Goal: Find specific page/section: Find specific page/section

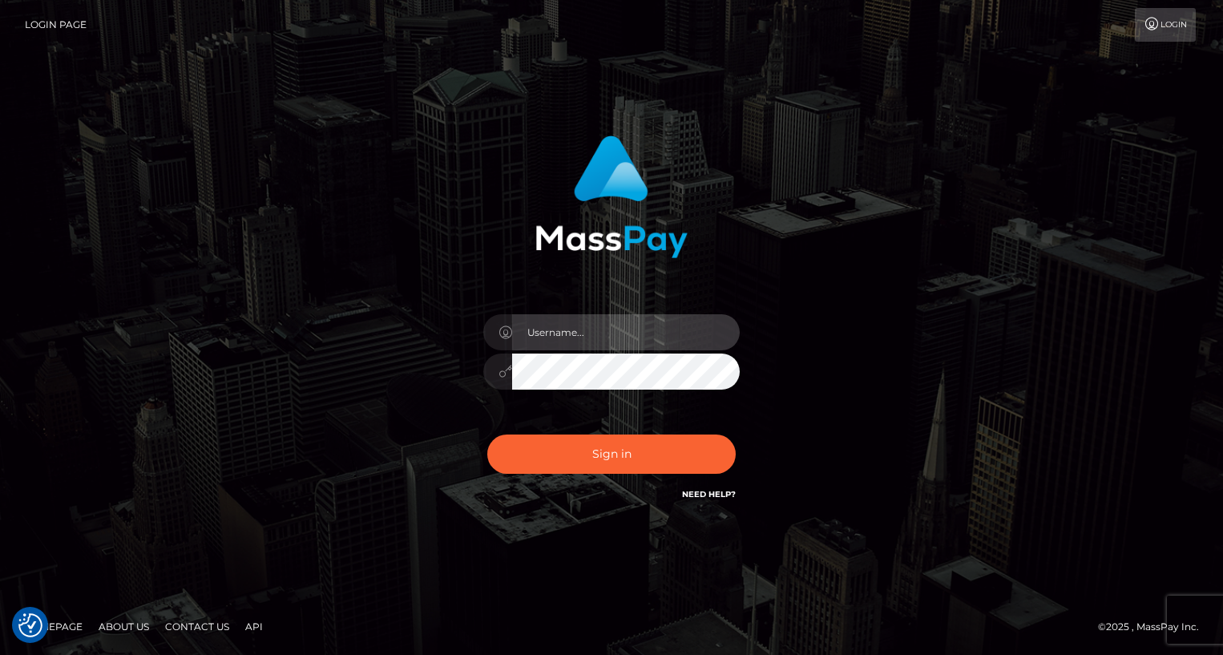
click at [625, 326] on input "text" at bounding box center [626, 332] width 228 height 36
type input "oli.fanvue"
click at [663, 334] on input "text" at bounding box center [626, 332] width 228 height 36
type input "oli.fanvue"
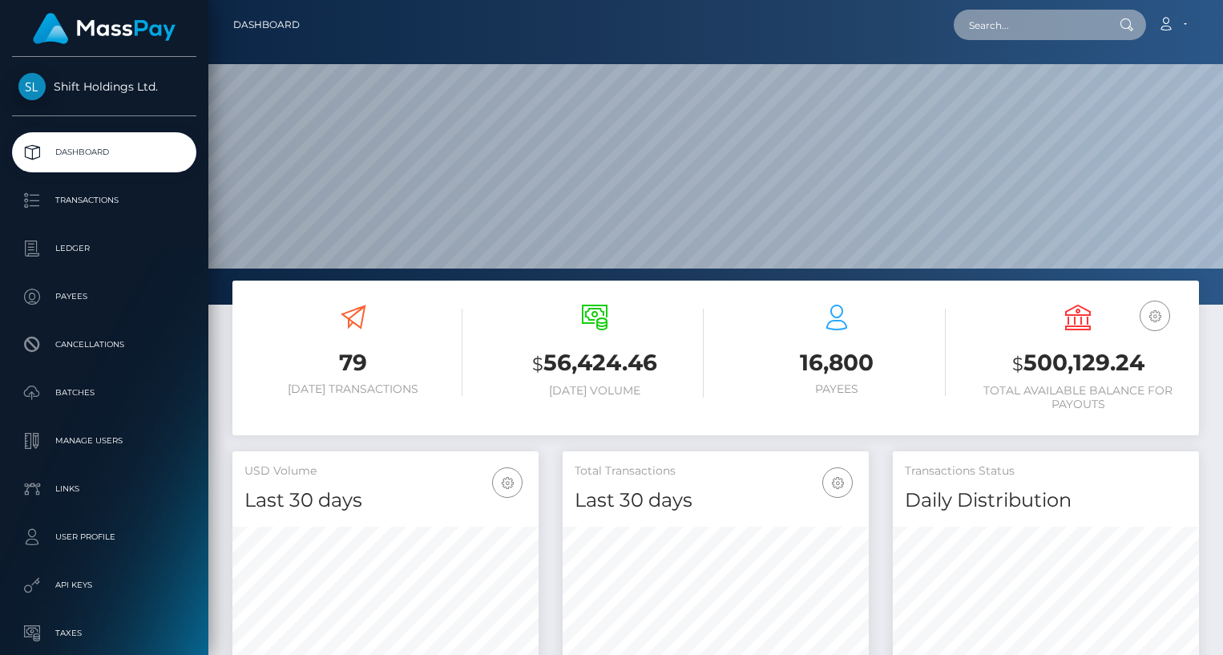
click at [1041, 23] on input "text" at bounding box center [1029, 25] width 151 height 30
paste input "keisenw14@gmail.com"
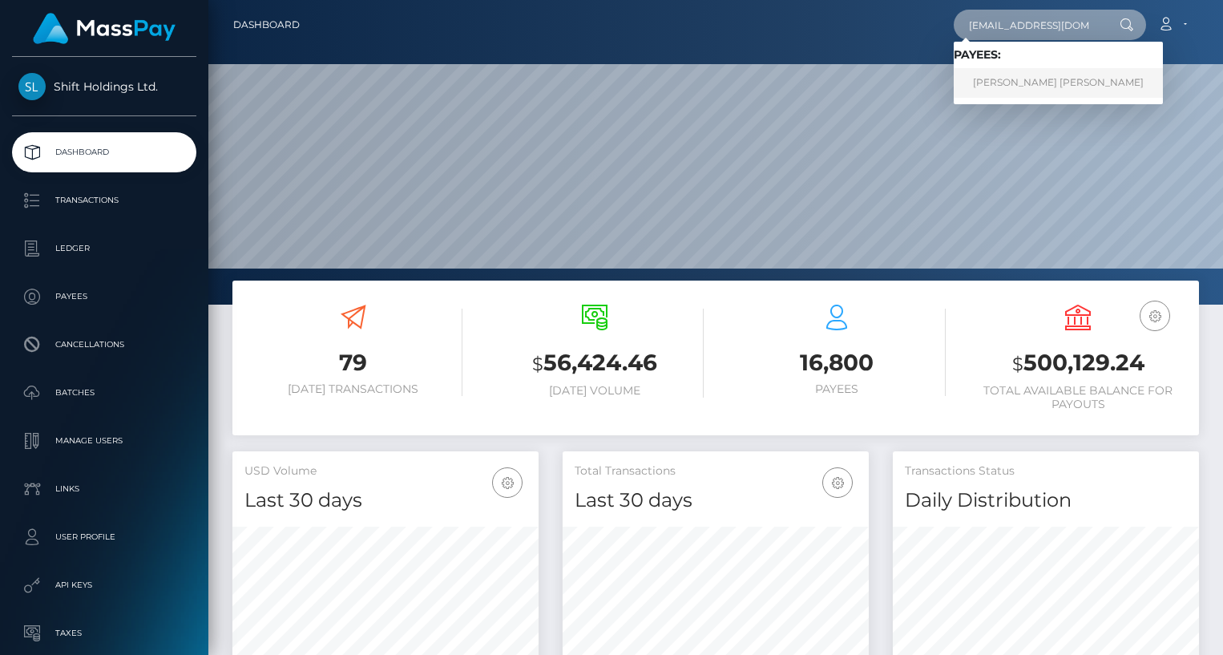
type input "keisenw14@gmail.com"
click at [1017, 81] on link "KEISEN RYAN WICK" at bounding box center [1058, 83] width 209 height 30
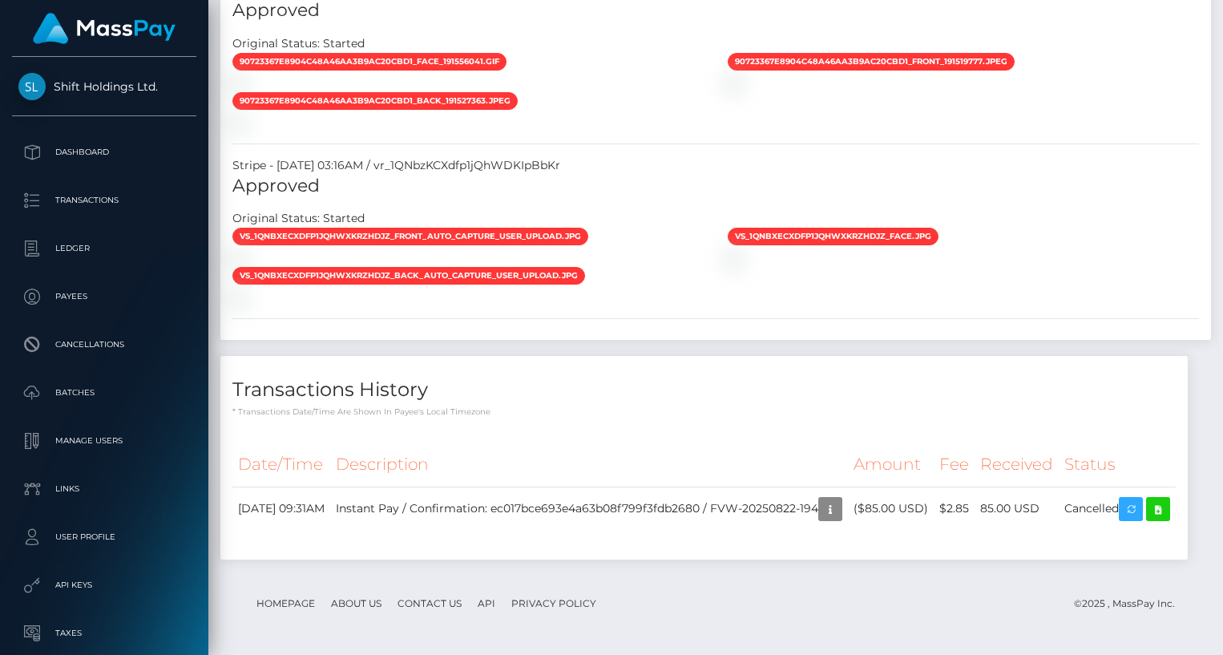
scroll to position [2109, 0]
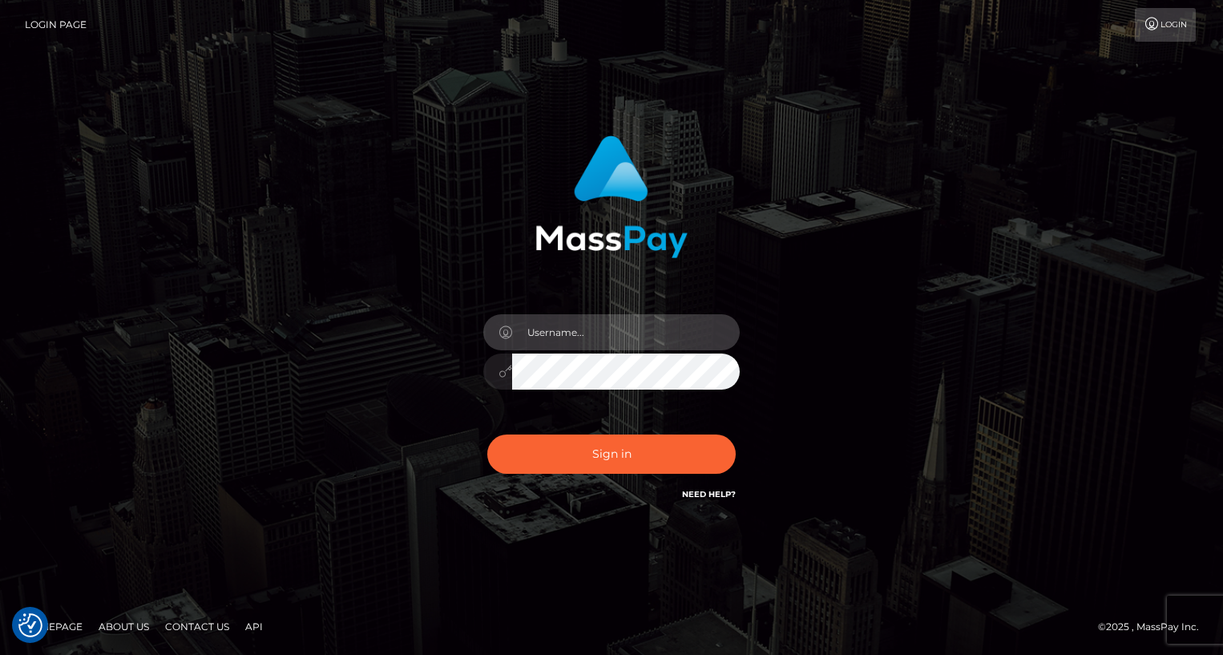
click at [659, 333] on input "text" at bounding box center [626, 332] width 228 height 36
type input "oli.fanvue"
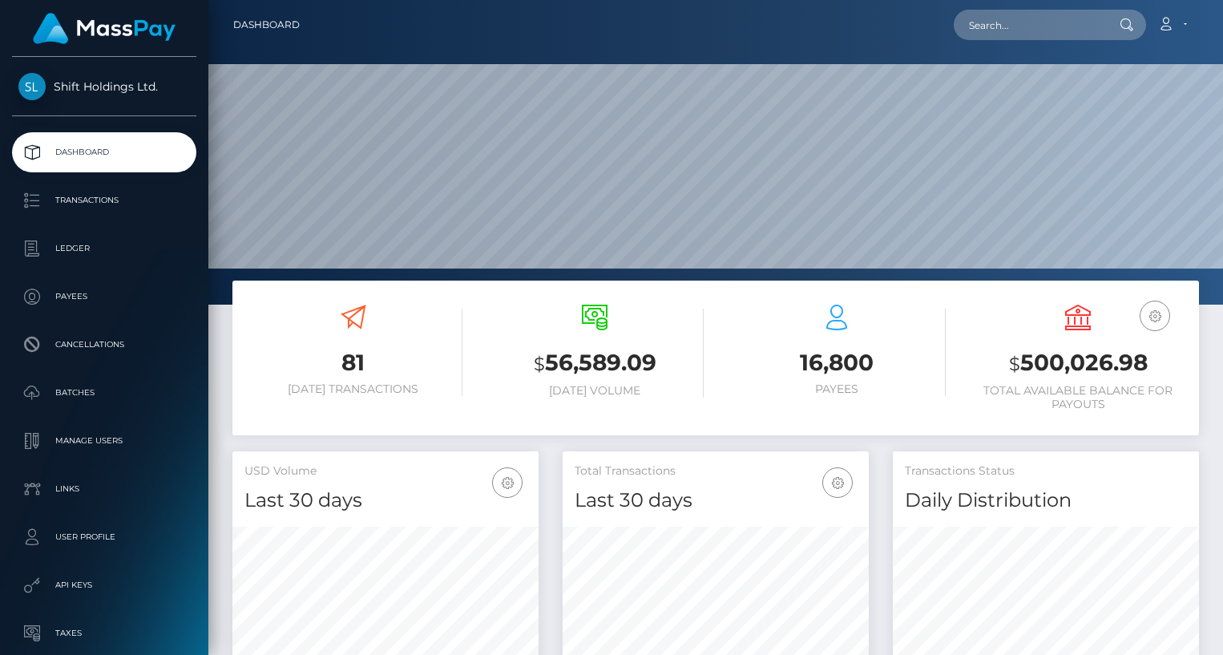
scroll to position [284, 306]
click at [1009, 45] on nav "Dashboard Loading... Loading... Account Edit Profile" at bounding box center [715, 25] width 1014 height 50
click at [1020, 36] on input "text" at bounding box center [1029, 25] width 151 height 30
paste input "mjohnson0099@icloud.com"
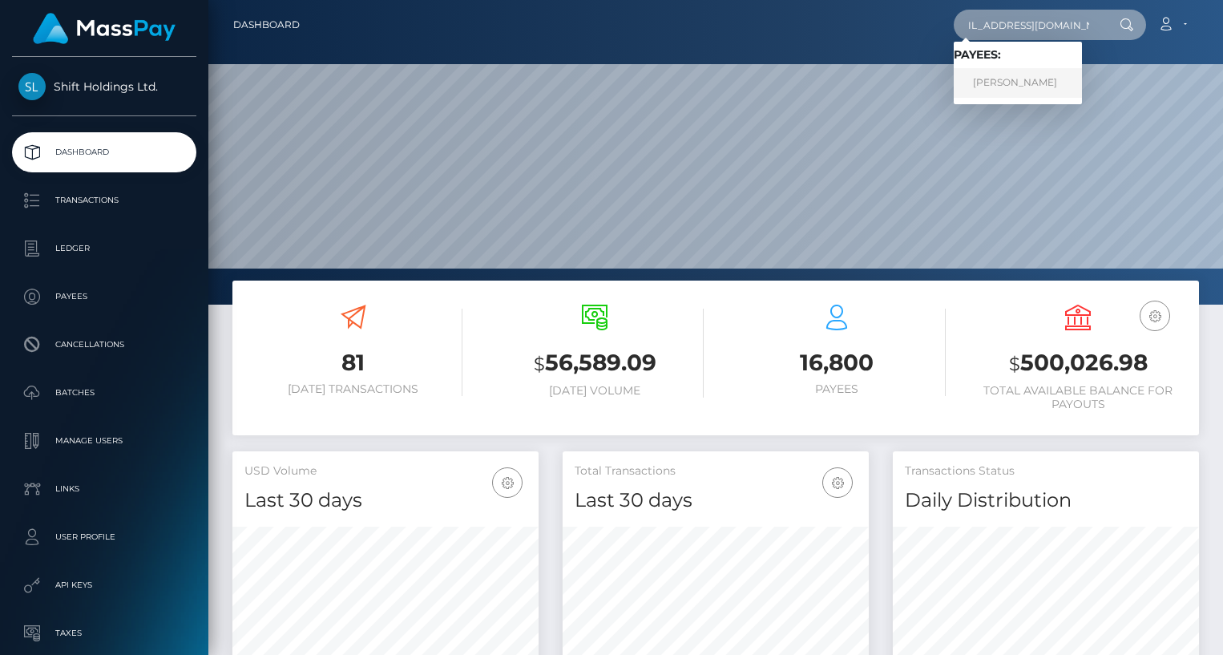
type input "mjohnson0099@icloud.com"
click at [1033, 80] on link "MADISON ISABELLA JOHNSON" at bounding box center [1018, 83] width 128 height 30
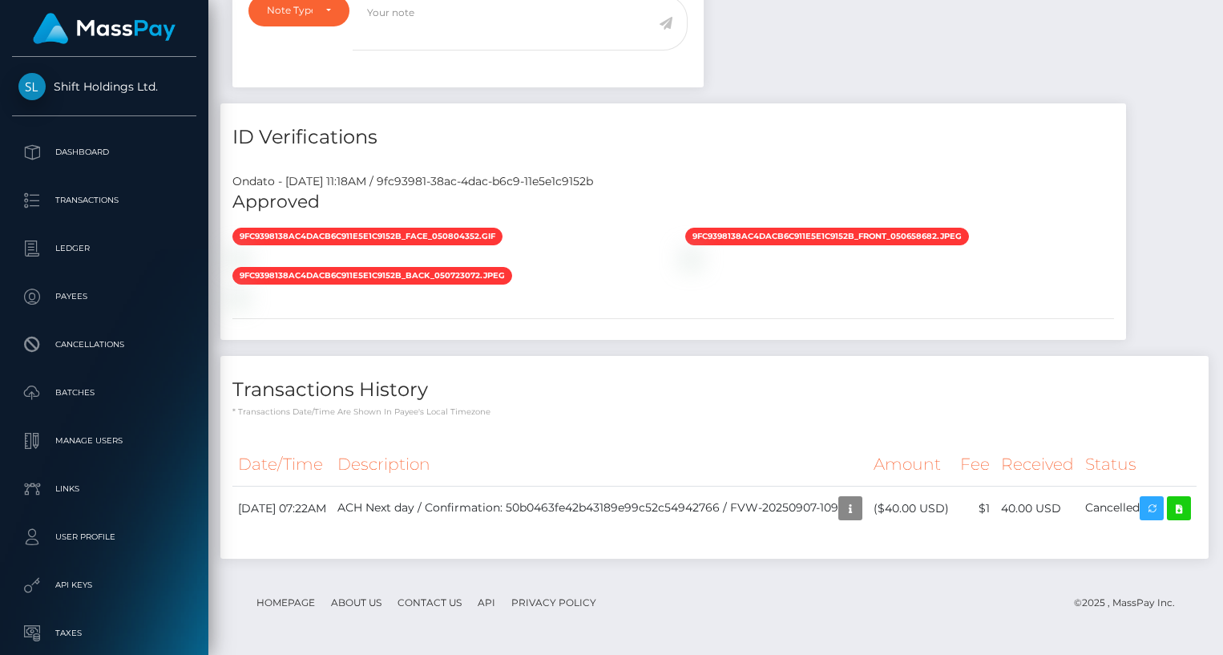
scroll to position [1194, 0]
